Goal: Task Accomplishment & Management: Manage account settings

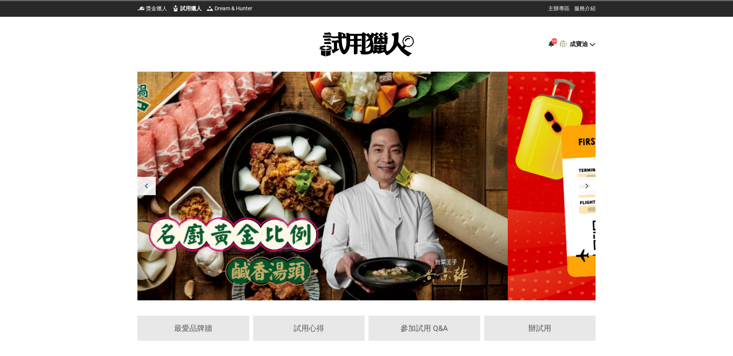
click at [549, 44] on icon at bounding box center [550, 44] width 5 height 6
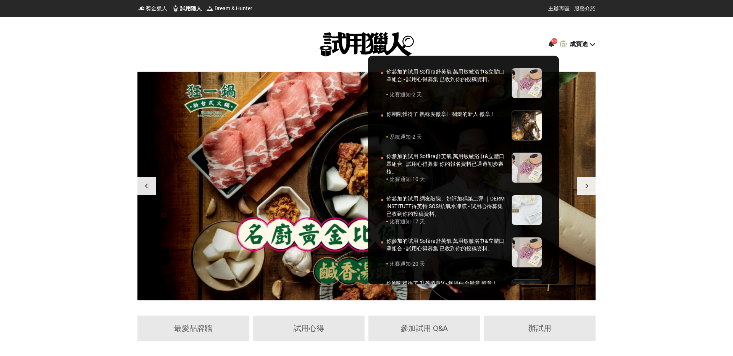
click at [659, 50] on div at bounding box center [366, 178] width 733 height 356
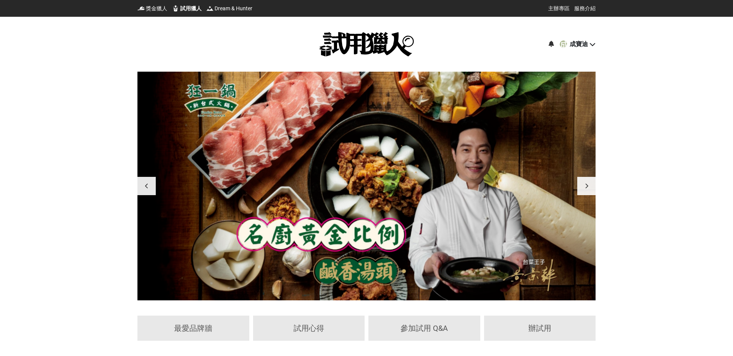
click at [589, 43] on icon at bounding box center [592, 44] width 6 height 6
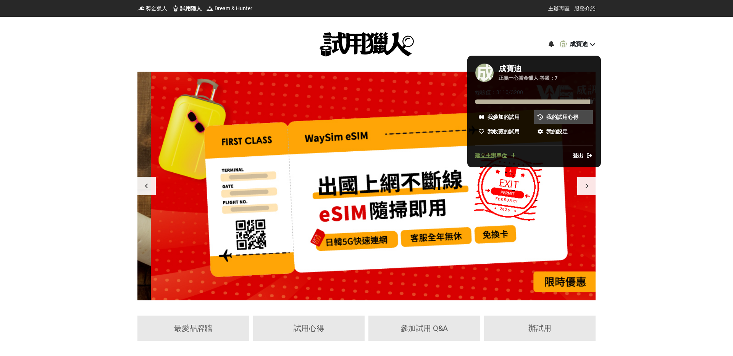
scroll to position [0, 458]
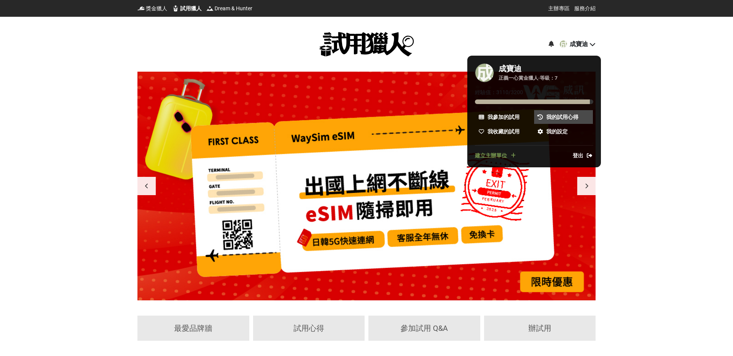
click at [552, 117] on span "我的試用心得" at bounding box center [562, 117] width 32 height 8
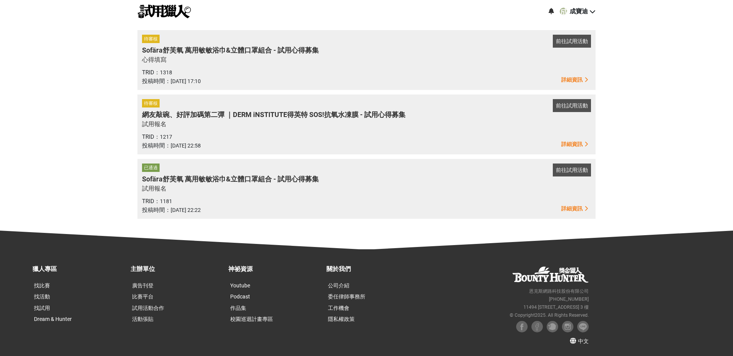
scroll to position [59, 0]
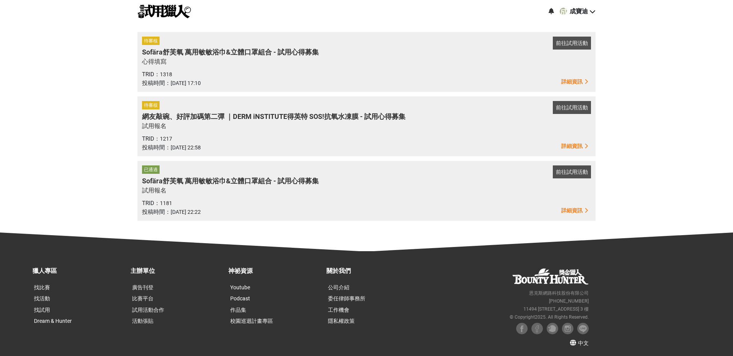
click at [572, 81] on span "詳細資訊" at bounding box center [571, 82] width 21 height 6
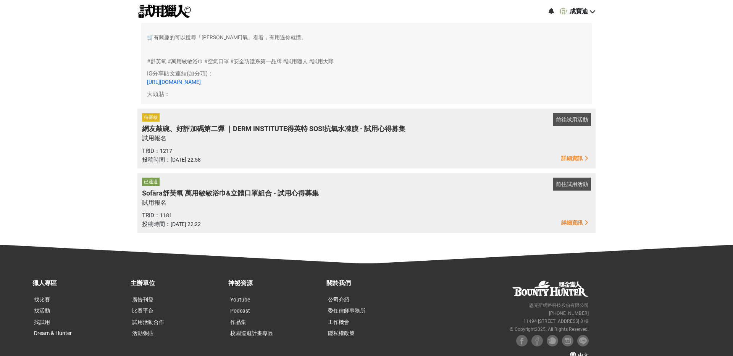
scroll to position [1141, 0]
